Goal: Check status: Check status

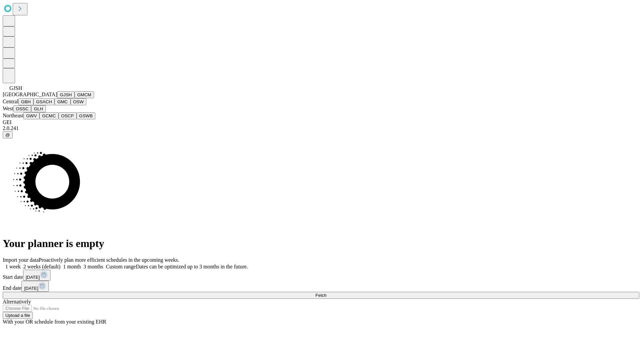
click at [57, 98] on button "GJSH" at bounding box center [65, 94] width 17 height 7
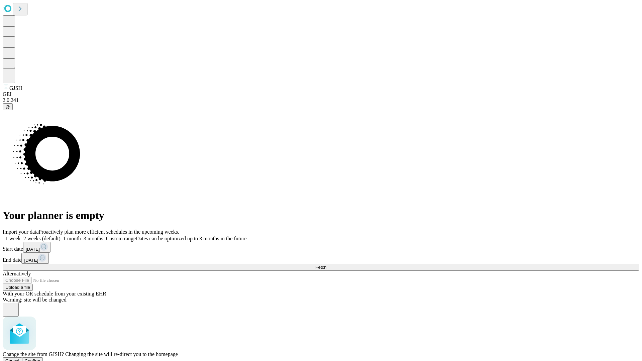
click at [40, 358] on span "Confirm" at bounding box center [33, 360] width 16 height 5
click at [61, 236] on label "2 weeks (default)" at bounding box center [41, 239] width 40 height 6
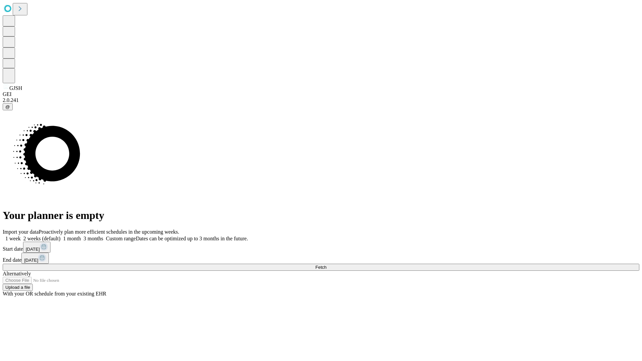
click at [326, 265] on span "Fetch" at bounding box center [320, 267] width 11 height 5
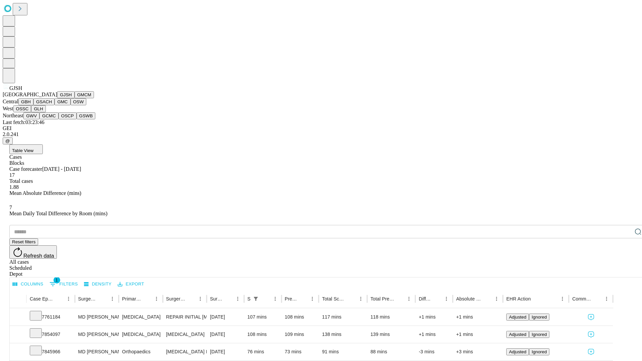
click at [75, 98] on button "GMCM" at bounding box center [84, 94] width 19 height 7
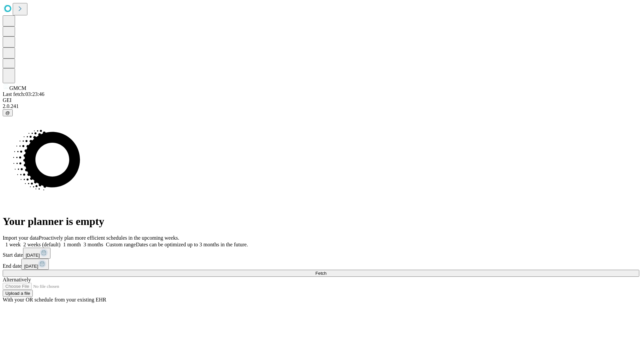
click at [61, 242] on label "2 weeks (default)" at bounding box center [41, 245] width 40 height 6
click at [326, 271] on span "Fetch" at bounding box center [320, 273] width 11 height 5
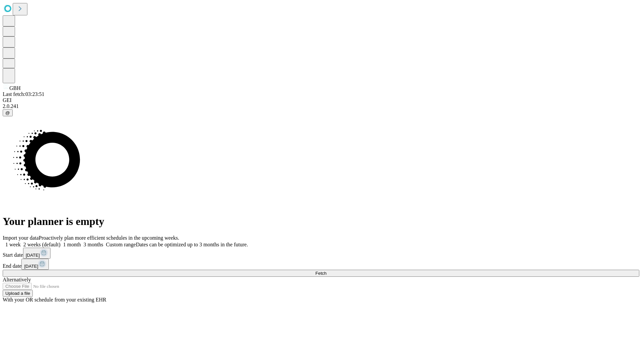
click at [61, 242] on label "2 weeks (default)" at bounding box center [41, 245] width 40 height 6
click at [326, 271] on span "Fetch" at bounding box center [320, 273] width 11 height 5
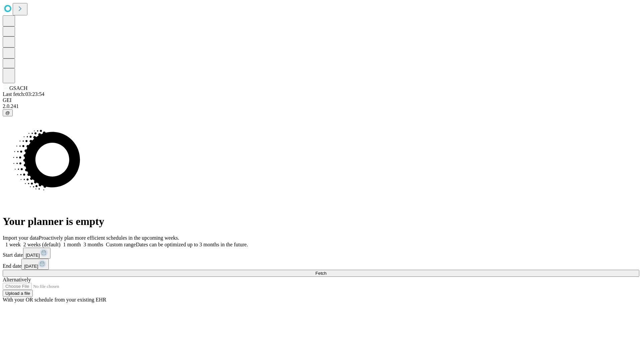
click at [326, 271] on span "Fetch" at bounding box center [320, 273] width 11 height 5
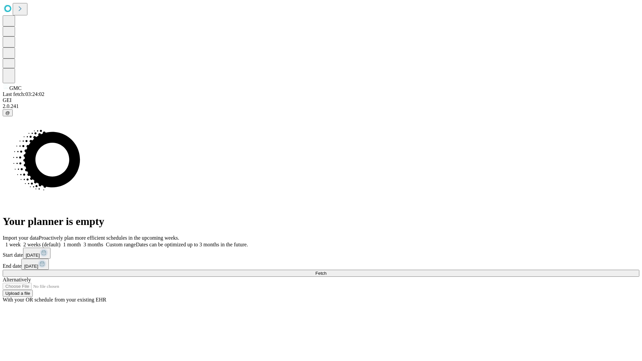
click at [61, 242] on label "2 weeks (default)" at bounding box center [41, 245] width 40 height 6
click at [326, 271] on span "Fetch" at bounding box center [320, 273] width 11 height 5
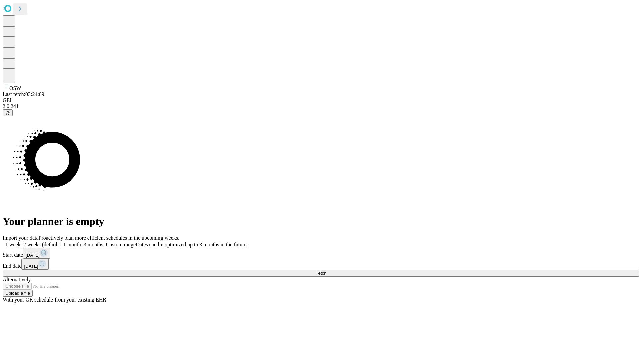
click at [61, 242] on label "2 weeks (default)" at bounding box center [41, 245] width 40 height 6
click at [326, 271] on span "Fetch" at bounding box center [320, 273] width 11 height 5
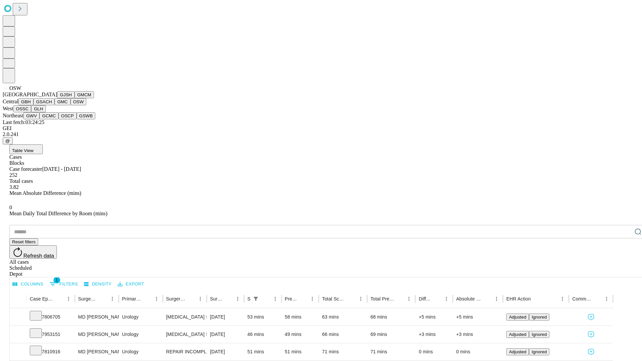
click at [31, 112] on button "OSSC" at bounding box center [22, 108] width 18 height 7
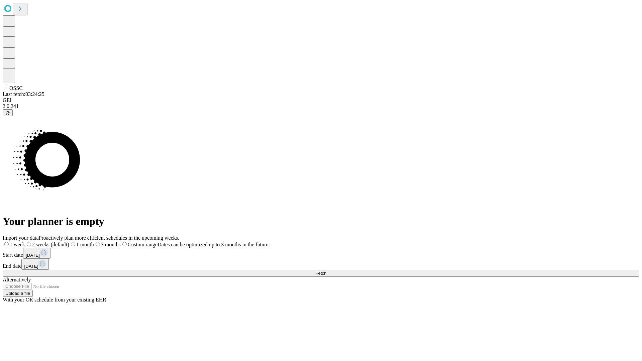
click at [69, 242] on label "2 weeks (default)" at bounding box center [47, 245] width 44 height 6
click at [326, 271] on span "Fetch" at bounding box center [320, 273] width 11 height 5
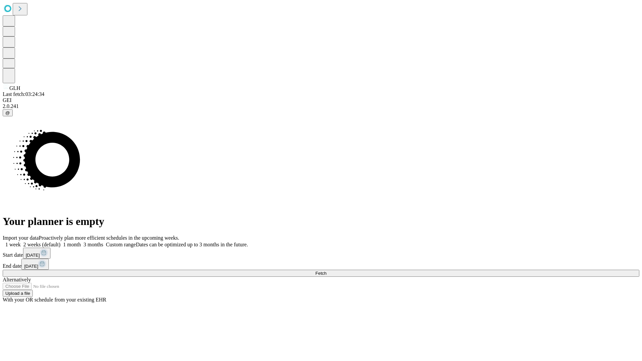
click at [61, 242] on label "2 weeks (default)" at bounding box center [41, 245] width 40 height 6
click at [326, 271] on span "Fetch" at bounding box center [320, 273] width 11 height 5
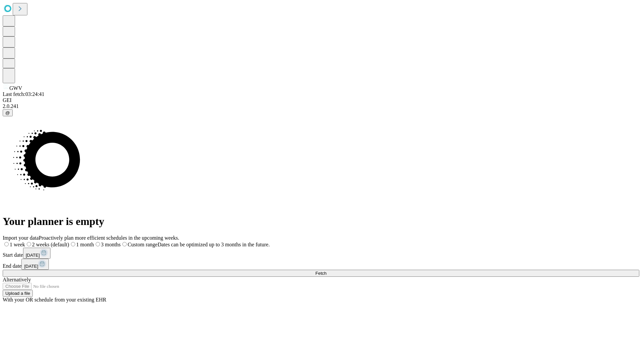
click at [69, 242] on label "2 weeks (default)" at bounding box center [47, 245] width 44 height 6
click at [326, 271] on span "Fetch" at bounding box center [320, 273] width 11 height 5
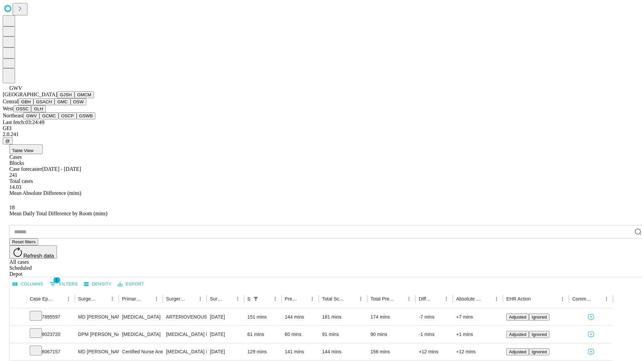
click at [52, 119] on button "GCMC" at bounding box center [48, 115] width 19 height 7
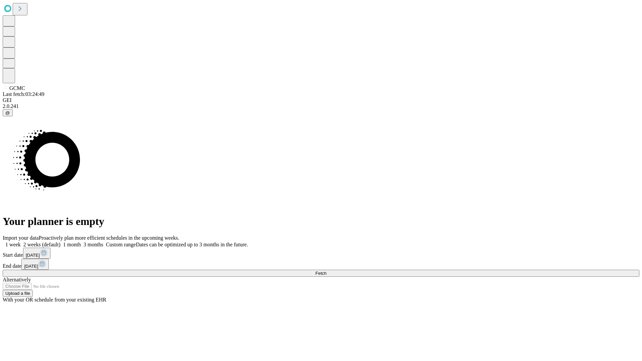
click at [61, 242] on label "2 weeks (default)" at bounding box center [41, 245] width 40 height 6
click at [326, 271] on span "Fetch" at bounding box center [320, 273] width 11 height 5
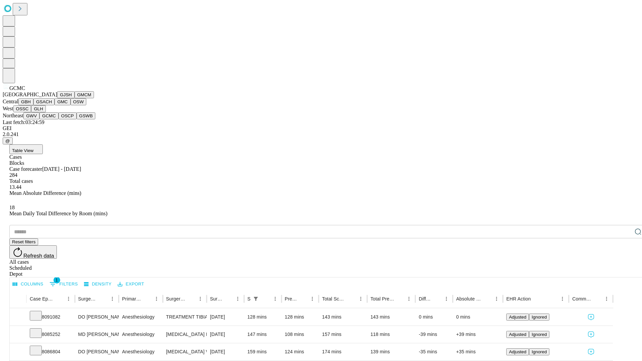
click at [59, 119] on button "OSCP" at bounding box center [68, 115] width 18 height 7
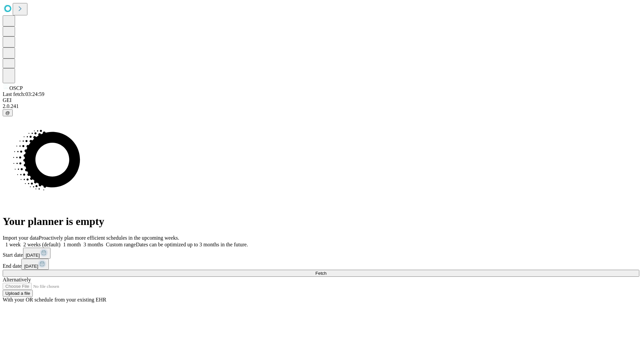
click at [61, 242] on label "2 weeks (default)" at bounding box center [41, 245] width 40 height 6
click at [326, 271] on span "Fetch" at bounding box center [320, 273] width 11 height 5
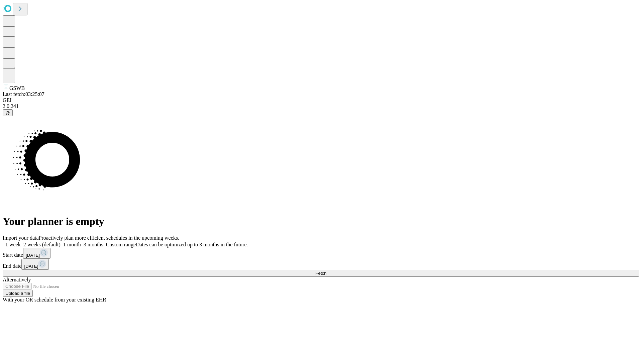
click at [61, 242] on label "2 weeks (default)" at bounding box center [41, 245] width 40 height 6
click at [326, 271] on span "Fetch" at bounding box center [320, 273] width 11 height 5
